Goal: Navigation & Orientation: Find specific page/section

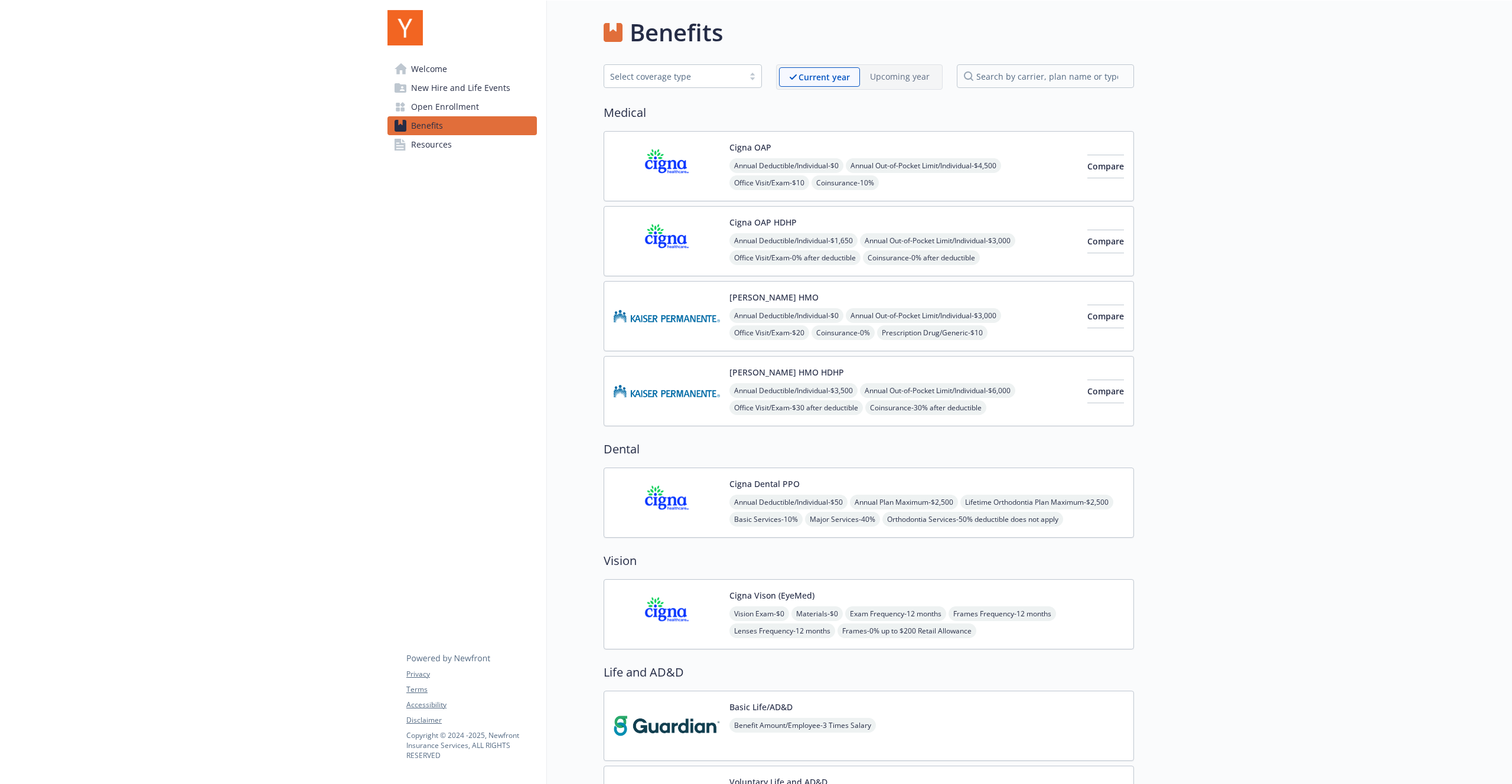
click at [428, 74] on span "Welcome" at bounding box center [429, 69] width 36 height 19
